Goal: Obtain resource: Download file/media

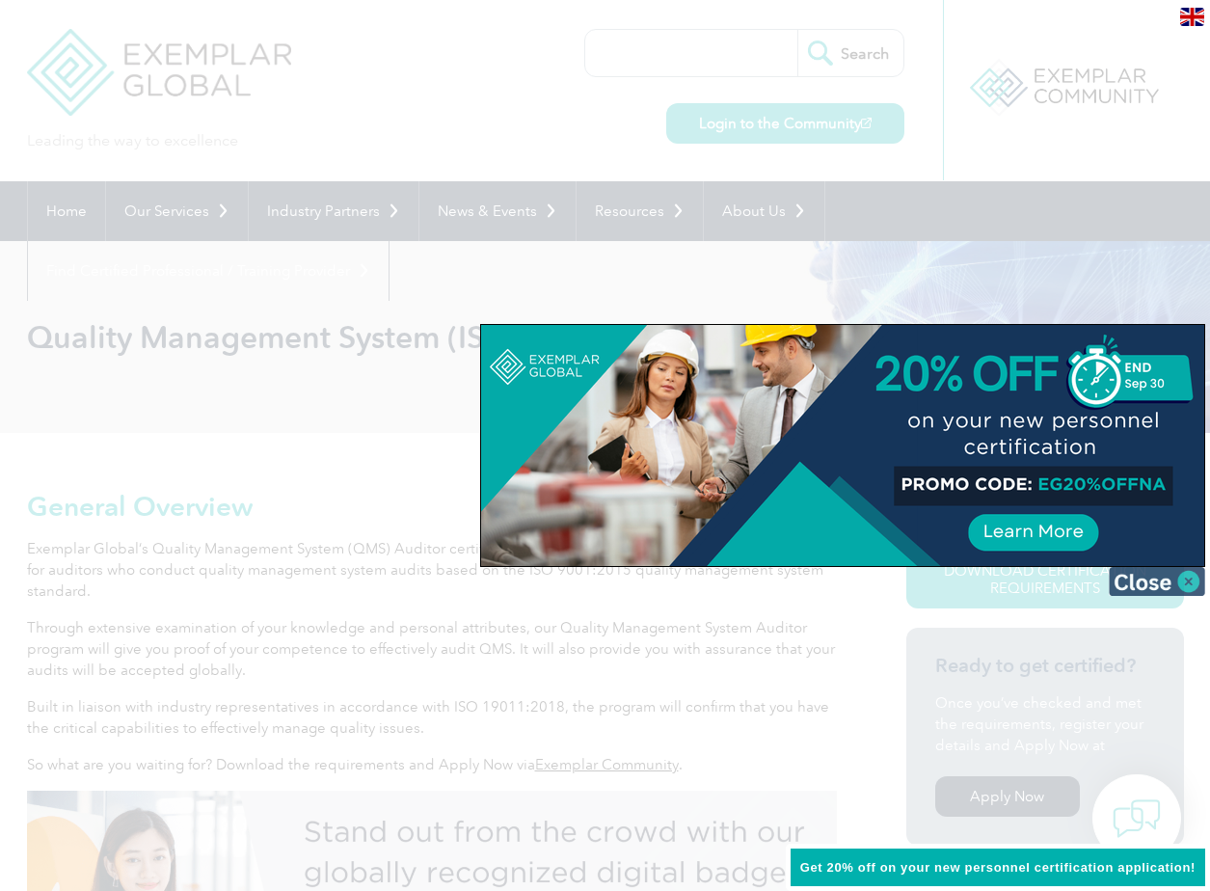
click at [1187, 576] on img at bounding box center [1156, 581] width 96 height 29
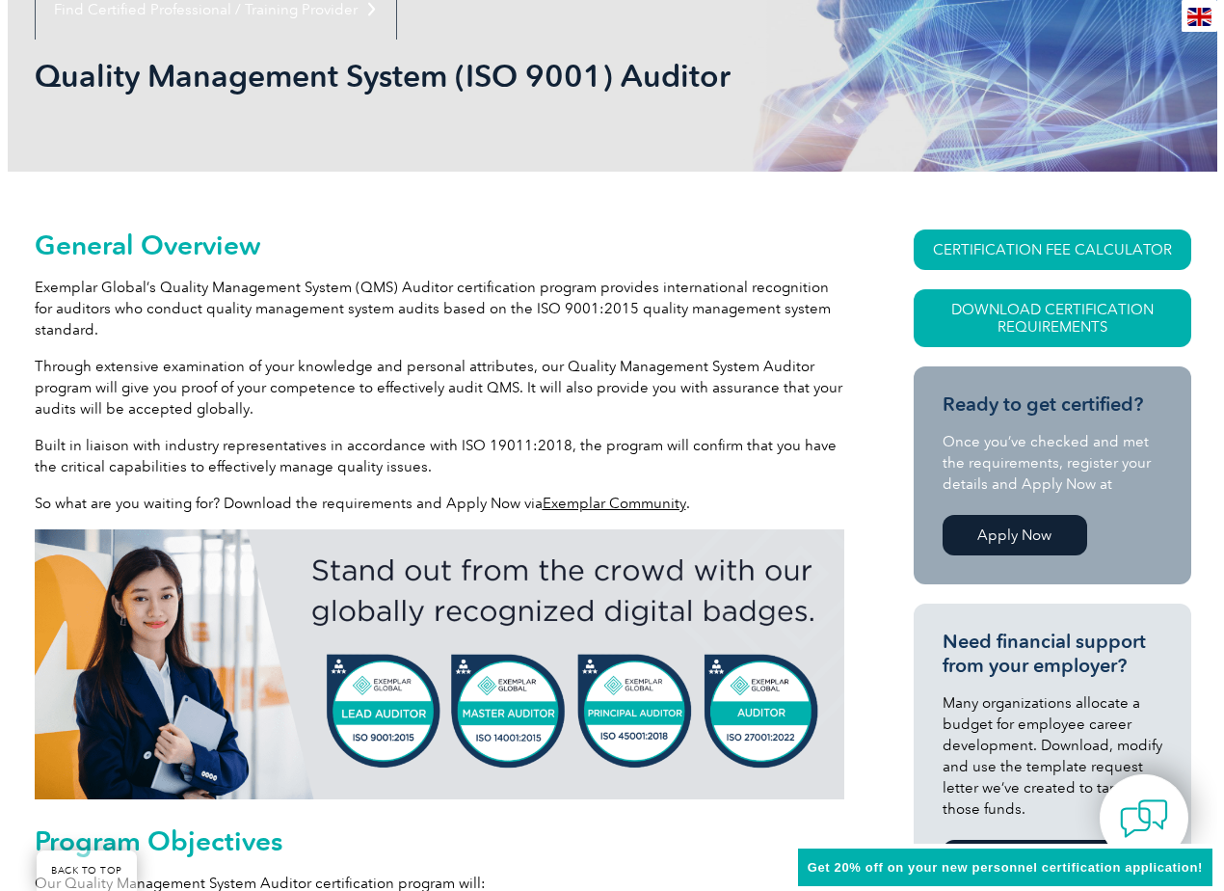
scroll to position [289, 0]
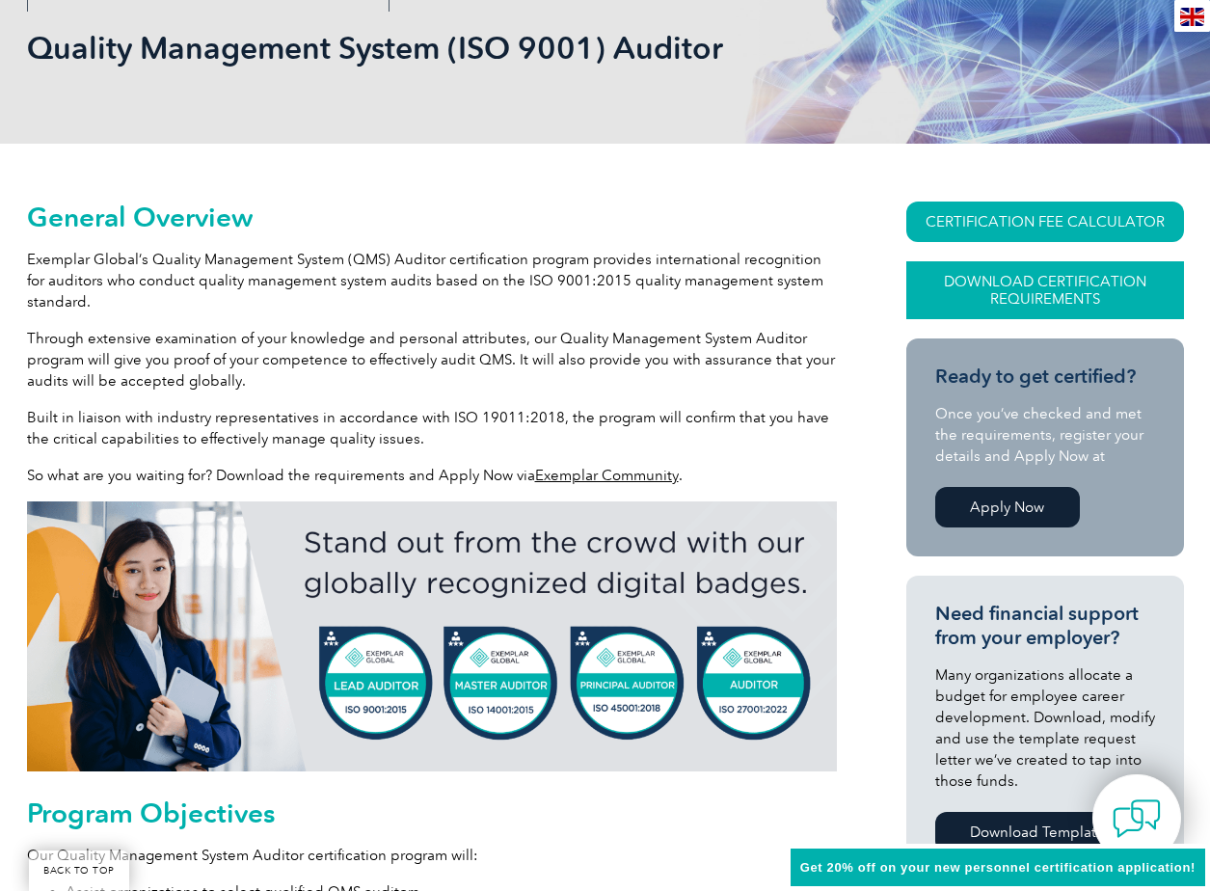
click at [1048, 286] on link "Download Certification Requirements" at bounding box center [1045, 290] width 278 height 58
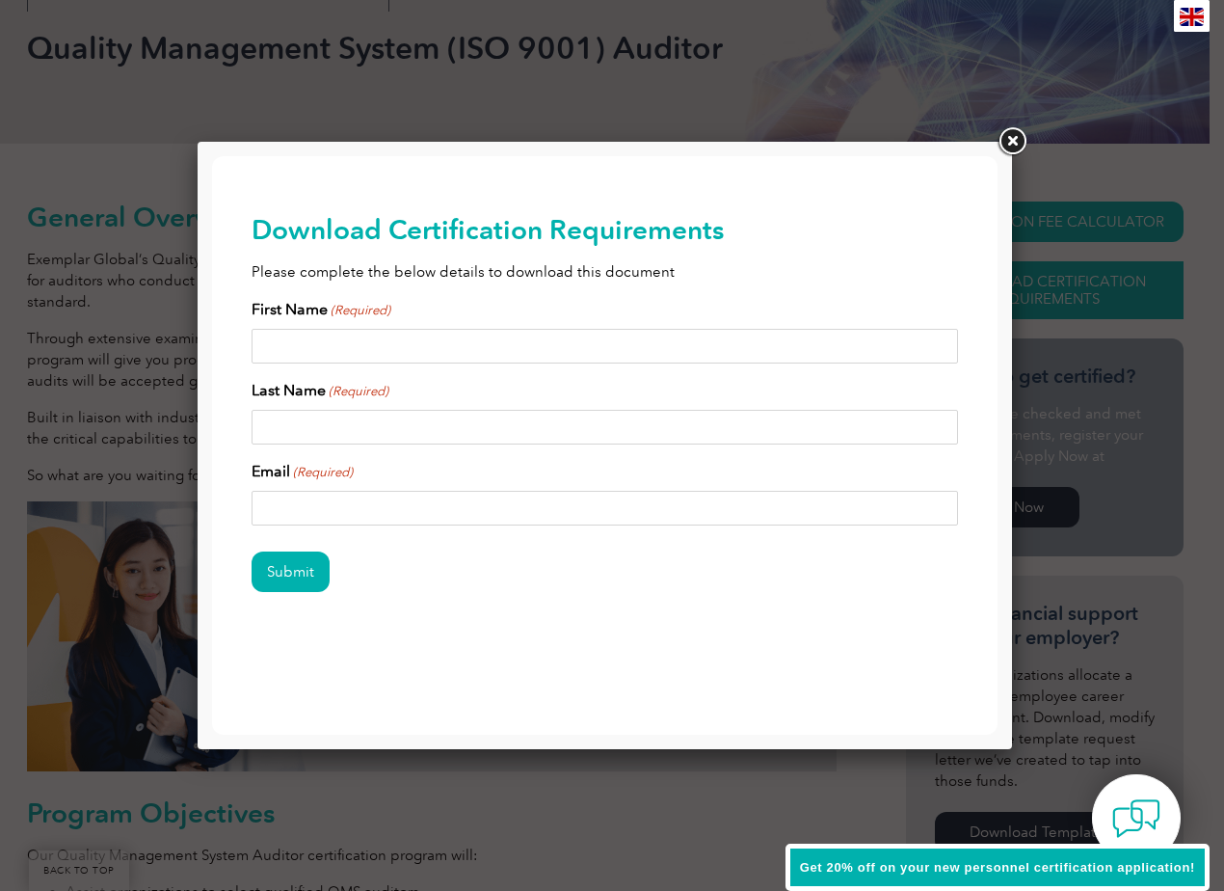
scroll to position [0, 0]
click at [319, 325] on div "First Name (Required)" at bounding box center [605, 331] width 707 height 66
click at [310, 345] on input "First Name (Required)" at bounding box center [605, 346] width 707 height 35
type input "Tatiana"
click at [268, 417] on input "Last Name (Required)" at bounding box center [605, 427] width 707 height 35
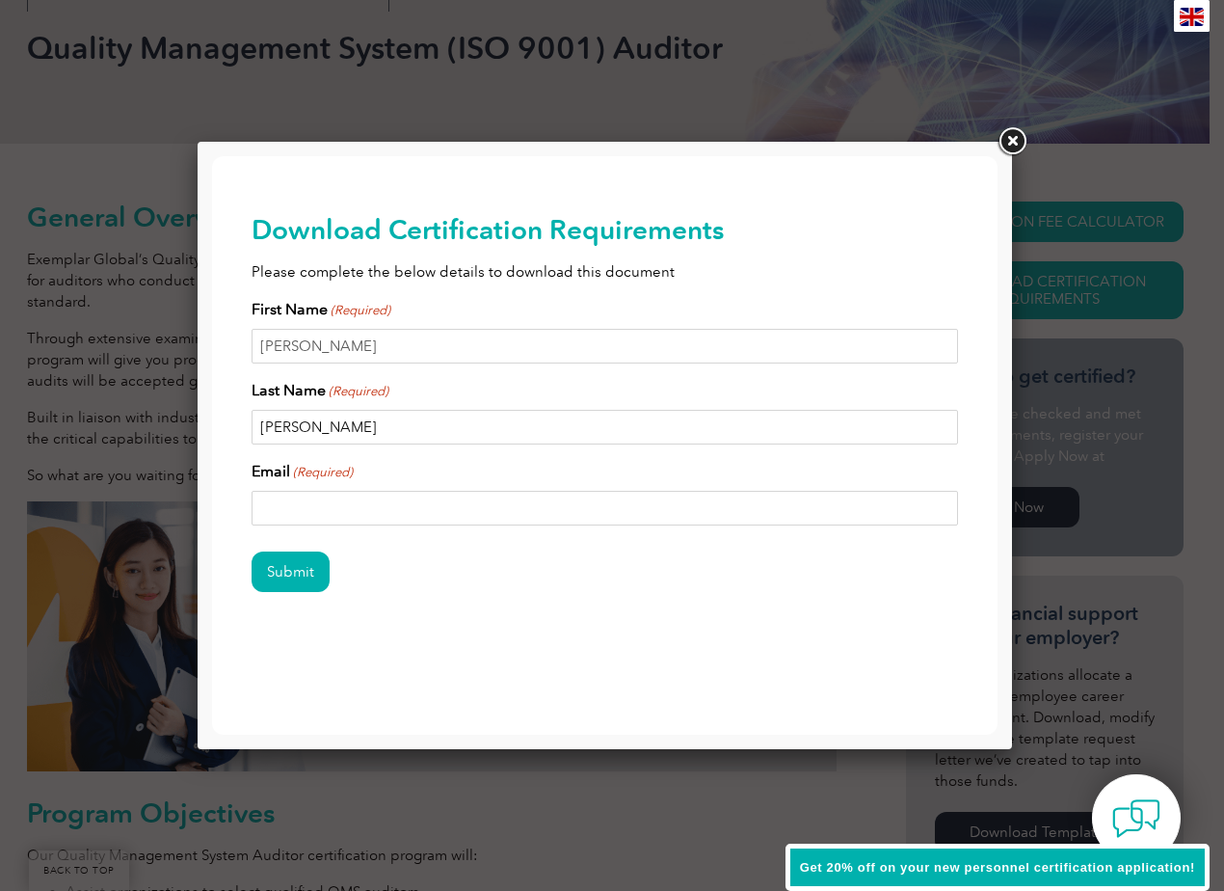
type input "Clifton"
click at [265, 505] on input "Email (Required)" at bounding box center [605, 508] width 707 height 35
type input "tkmailus@gmail.com"
click at [249, 665] on div "Download Certification Requirements Please complete the below details to downlo…" at bounding box center [604, 433] width 785 height 555
click at [283, 564] on input "Submit" at bounding box center [291, 571] width 78 height 40
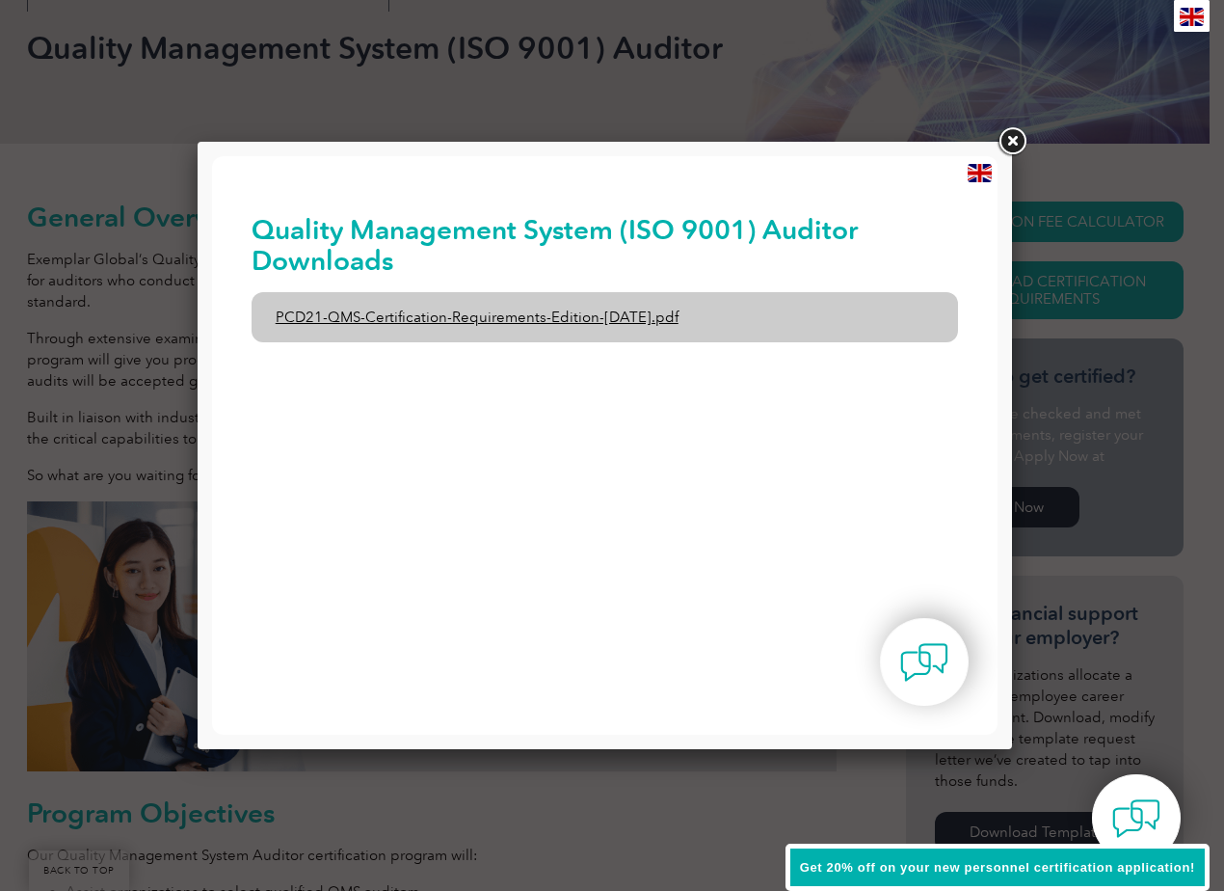
click at [384, 318] on link "PCD21-QMS-Certification-Requirements-Edition-2-April-2022.pdf" at bounding box center [605, 317] width 707 height 50
